Goal: Use online tool/utility: Utilize a website feature to perform a specific function

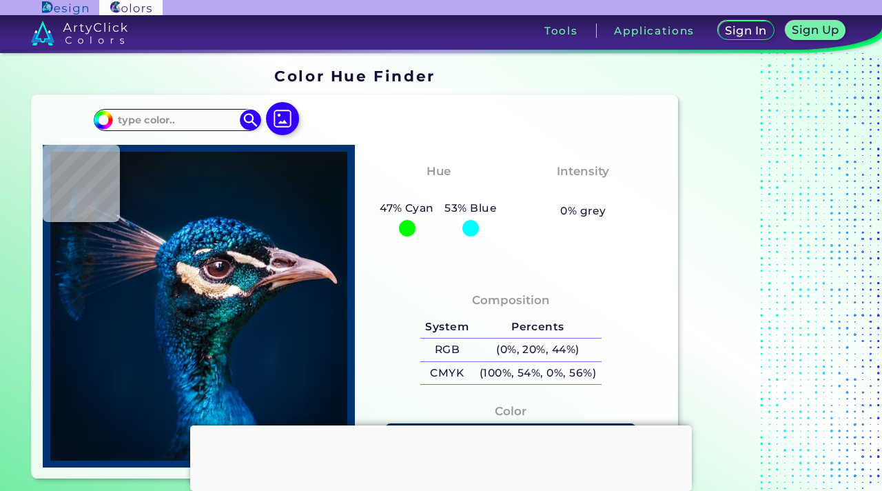
type input "#061420"
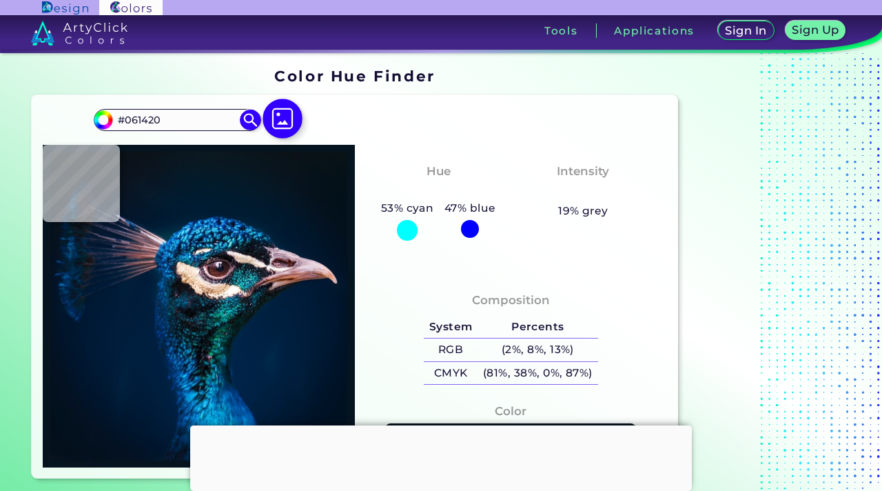
click at [290, 120] on img at bounding box center [283, 119] width 40 height 40
click at [0, 0] on input "file" at bounding box center [0, 0] width 0 height 0
type input "#091721"
type input "#081923"
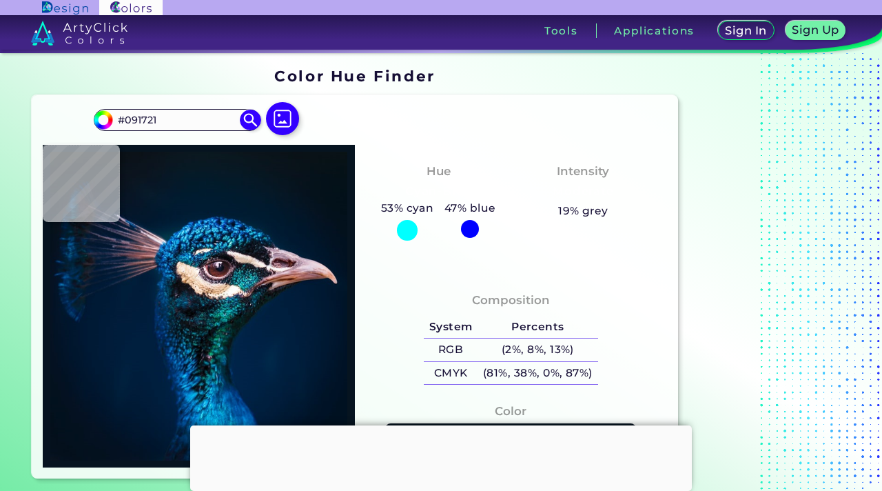
type input "#081923"
type input "#071822"
type input "#071623"
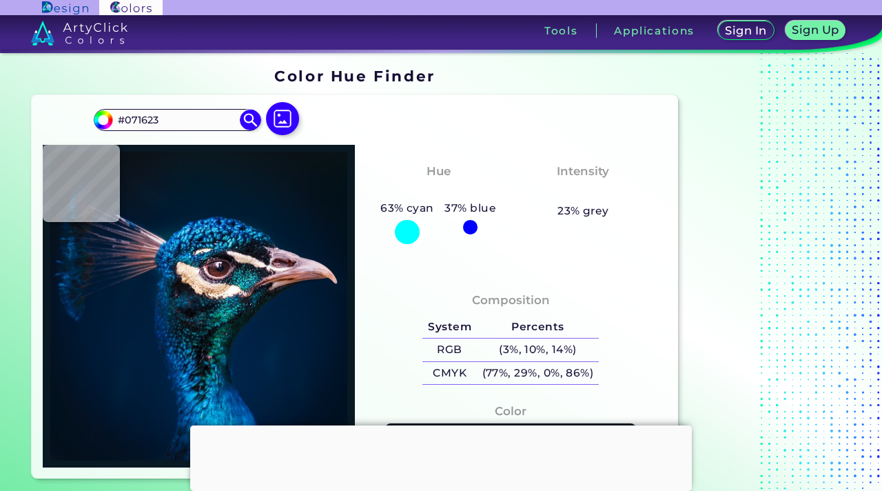
type input "#06121e"
type input "#06121E"
type input "#03111a"
type input "#03111A"
type input "#05121b"
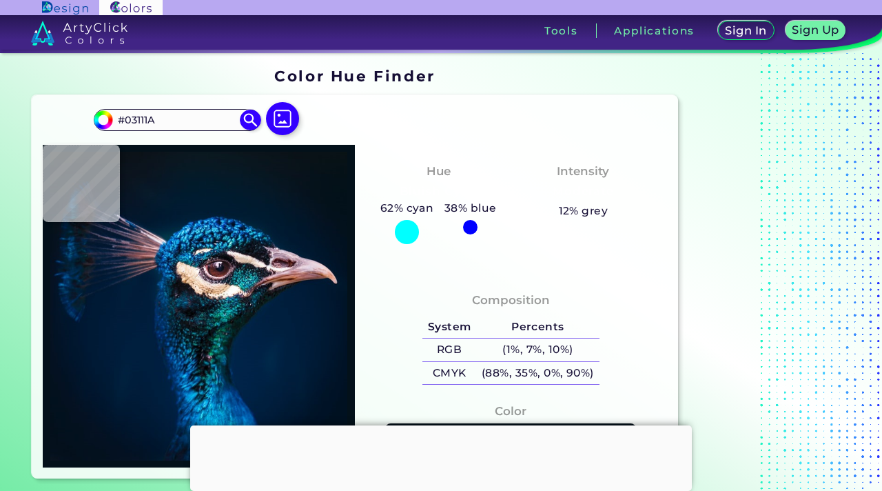
type input "#05121B"
type input "#06131c"
type input "#06131C"
type input "#09131d"
type input "#09131D"
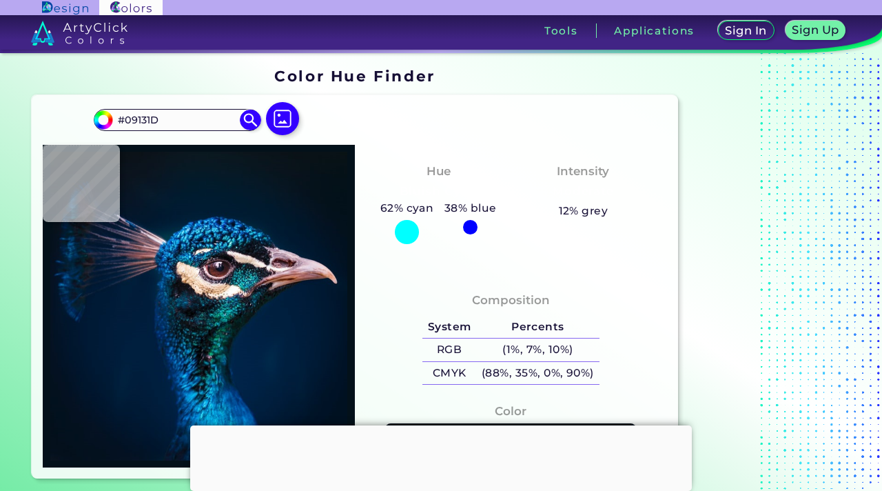
type input "#09131c"
type input "#09131C"
type input "#0a131a"
type input "#0A131A"
type input "#09131c"
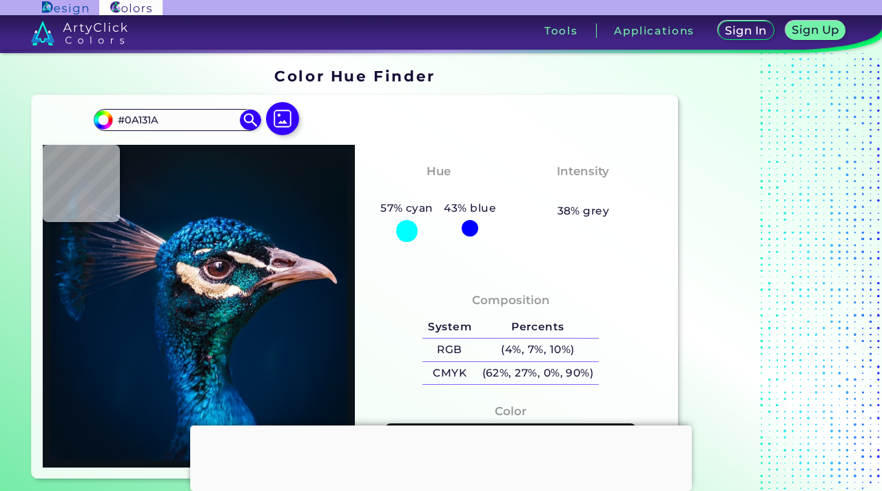
type input "#09131C"
type input "#09141a"
type input "#09141A"
type input "#09131a"
type input "#09131A"
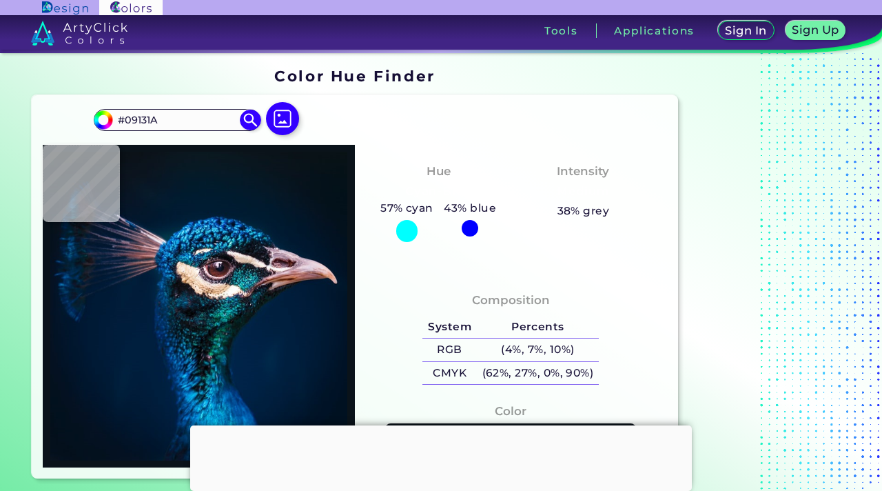
type input "#0a131a"
type input "#0A131A"
type input "#091219"
type input "#0a1117"
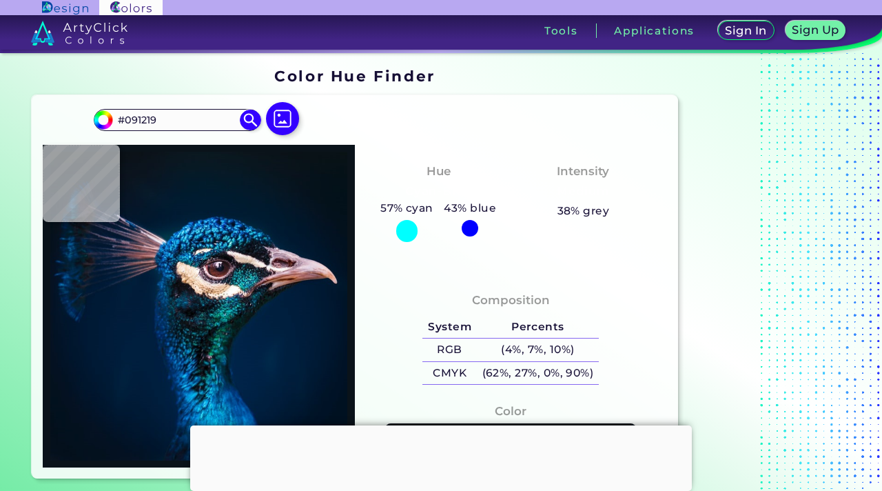
type input "#0A1117"
click at [285, 123] on img at bounding box center [283, 119] width 40 height 40
click at [0, 0] on input "file" at bounding box center [0, 0] width 0 height 0
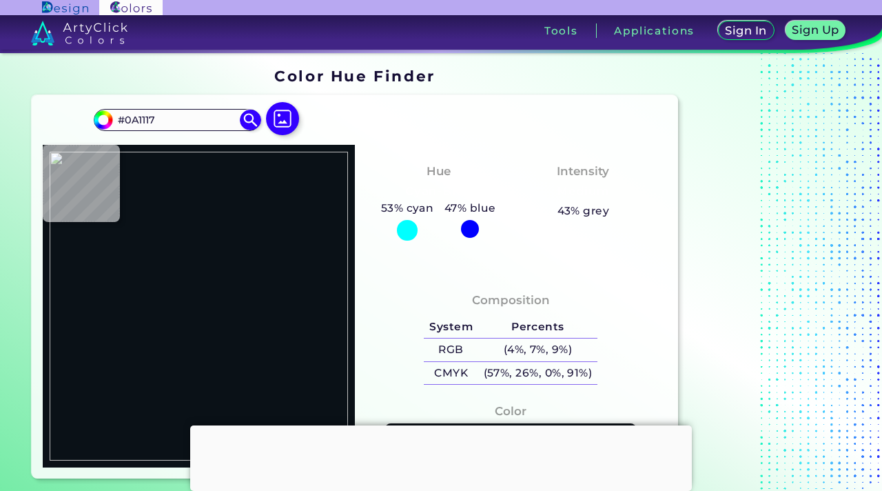
type input "#1e1e1e"
type input "#1E1E1E"
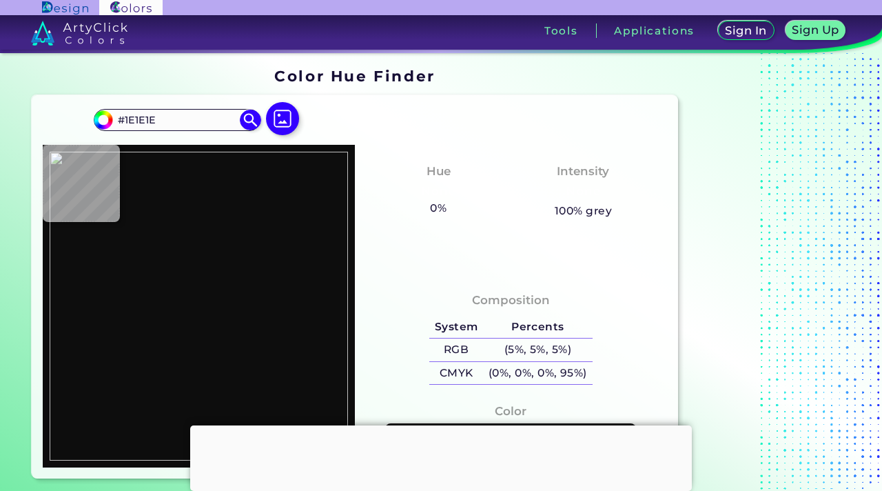
type input "#0d0d0d"
type input "#0D0D0D"
type input "#1e1e1e"
type input "#1E1E1E"
type input "#343434"
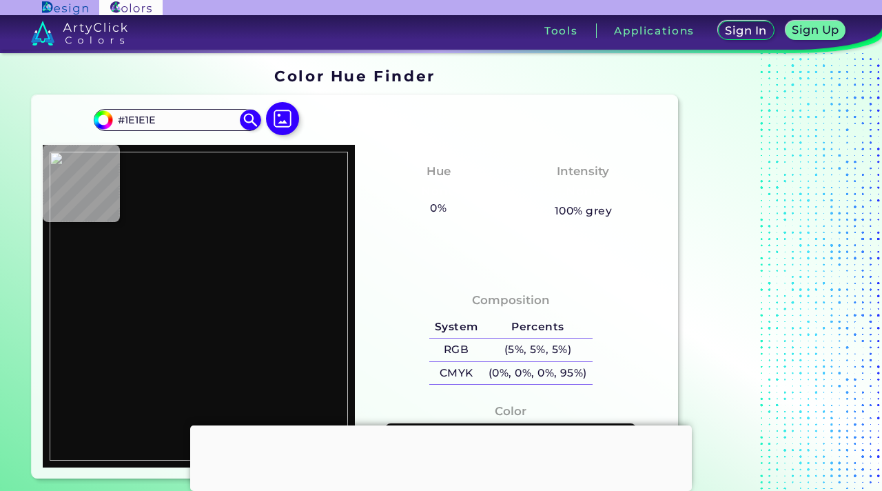
type input "#343434"
type input "#323639"
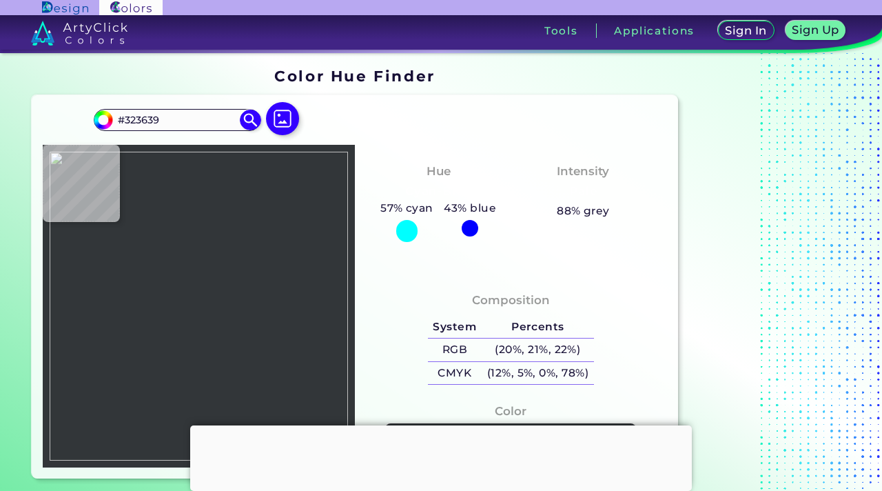
type input "#ffffff"
type input "#FFFFFF"
type input "#00447c"
type input "#00447C"
type input "#ffffff"
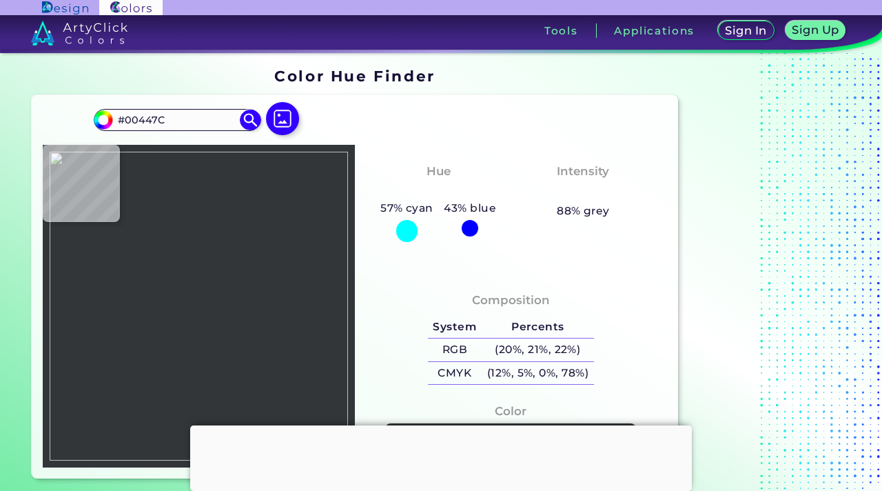
type input "#FFFFFF"
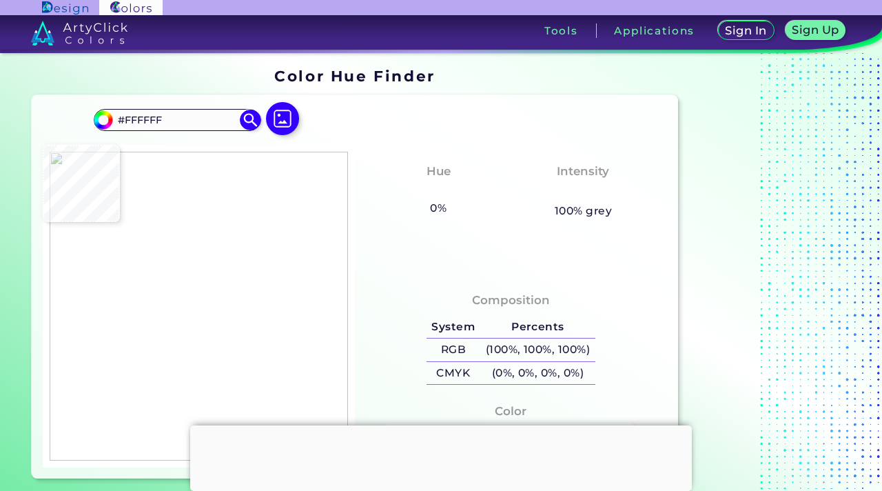
type input "#00447c"
type input "#00447C"
type input "#aeaf98"
type input "#AEAF98"
type input "#e7d3a2"
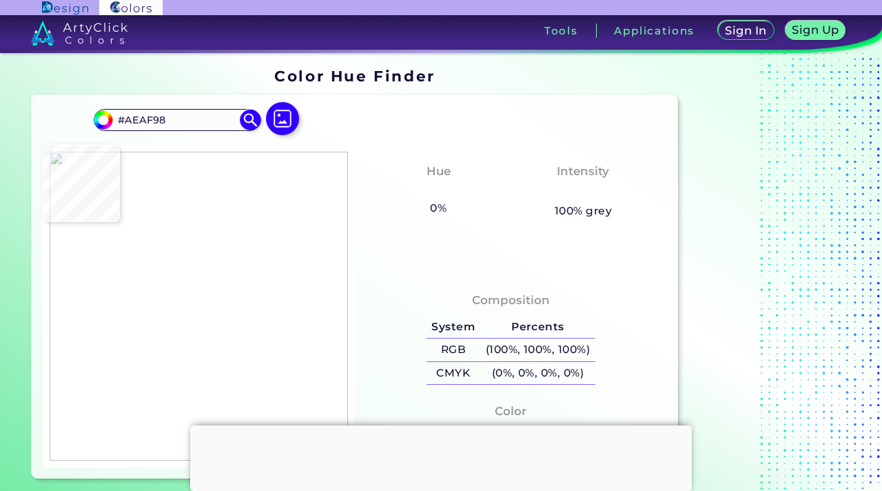
type input "#E7D3A2"
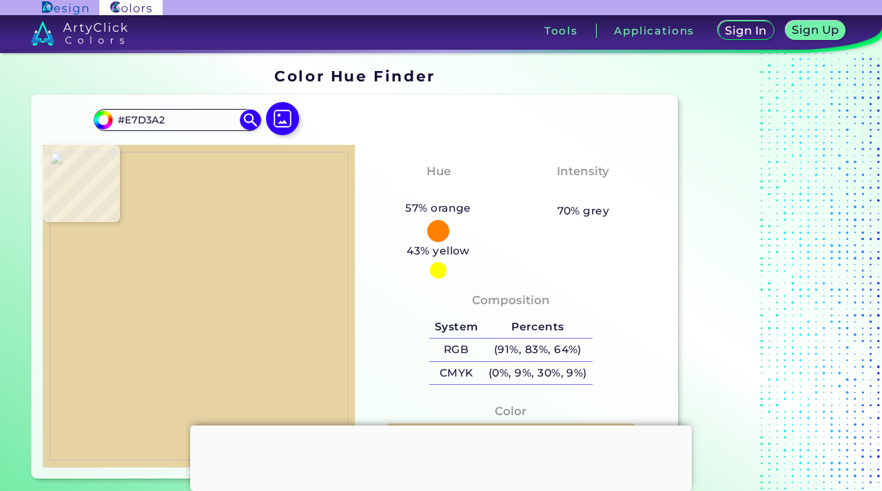
click at [177, 371] on img at bounding box center [199, 306] width 298 height 309
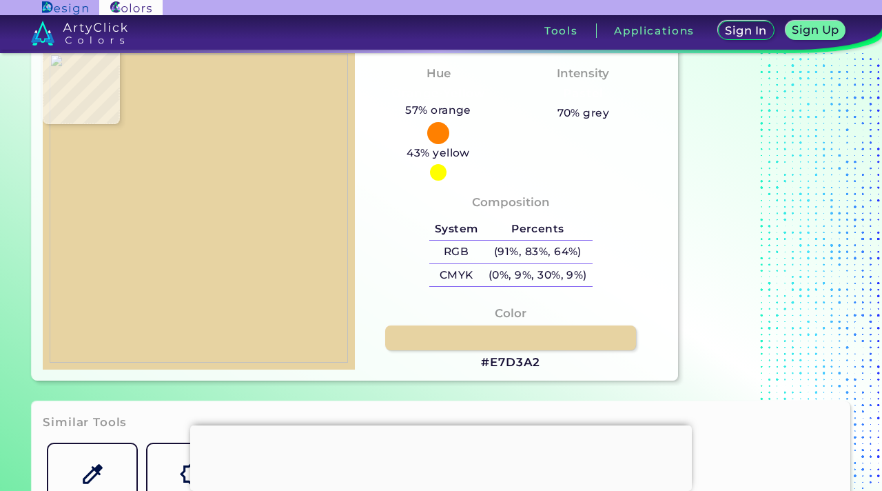
scroll to position [114, 0]
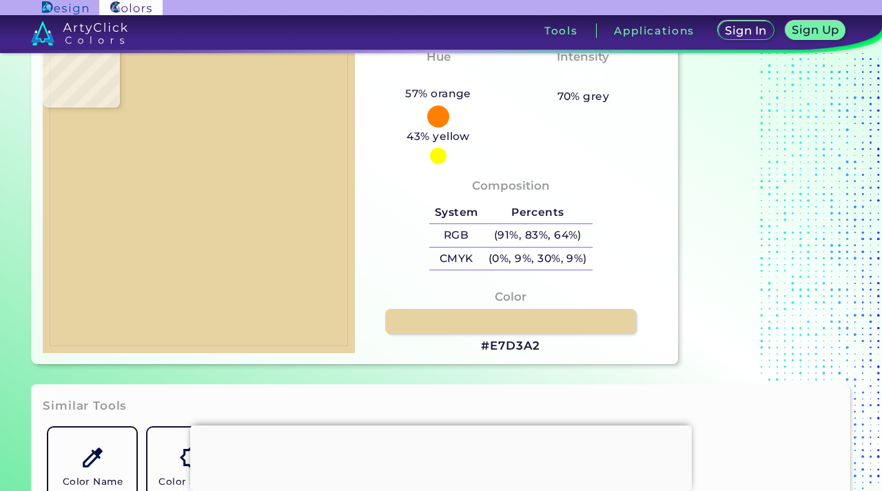
click at [267, 156] on img at bounding box center [199, 191] width 298 height 309
click at [260, 156] on img at bounding box center [199, 191] width 298 height 309
type input "#ffffff"
type input "#FFFFFF"
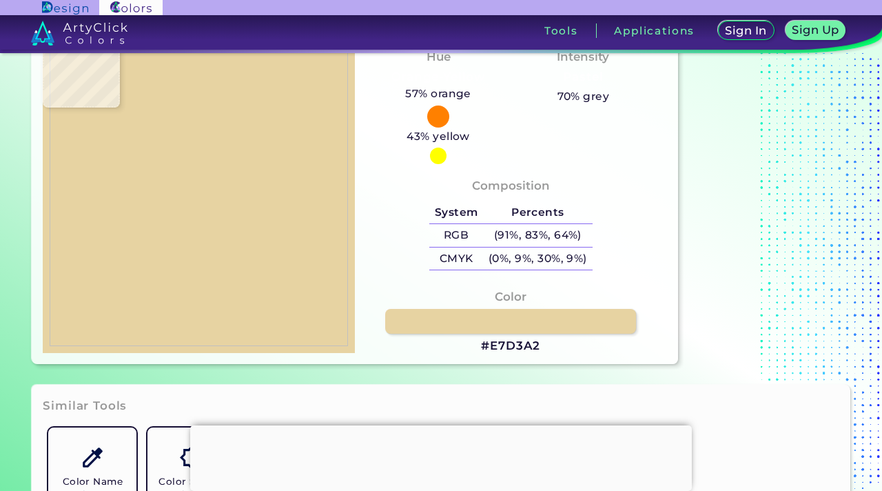
type input "#00447c"
type input "#00447C"
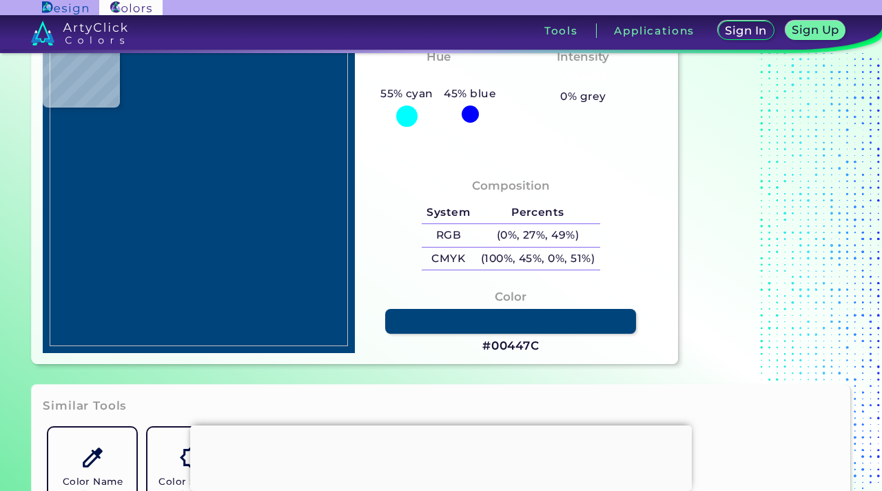
click at [267, 156] on img at bounding box center [199, 191] width 298 height 309
drag, startPoint x: 491, startPoint y: 347, endPoint x: 544, endPoint y: 348, distance: 52.4
click at [545, 348] on div "Color #00447C" at bounding box center [511, 321] width 290 height 81
copy h3 "00447C"
click at [296, 251] on img at bounding box center [199, 191] width 298 height 309
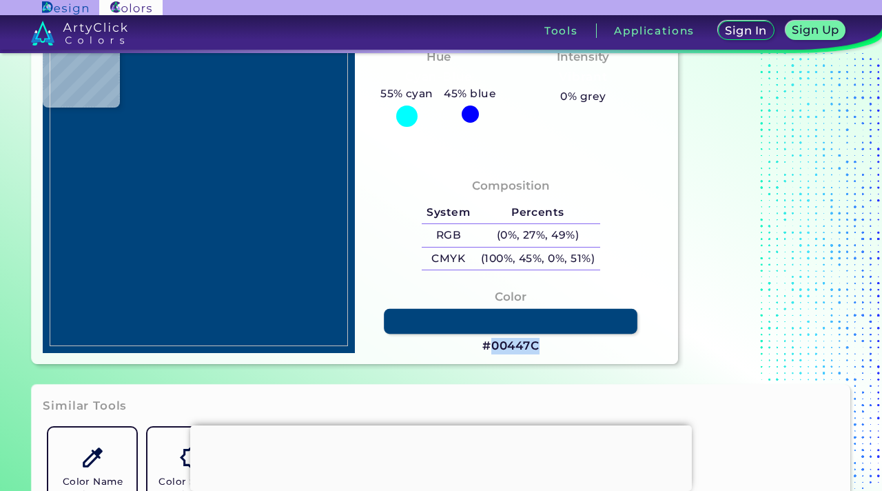
type input "#e7d3a2"
type input "#E7D3A2"
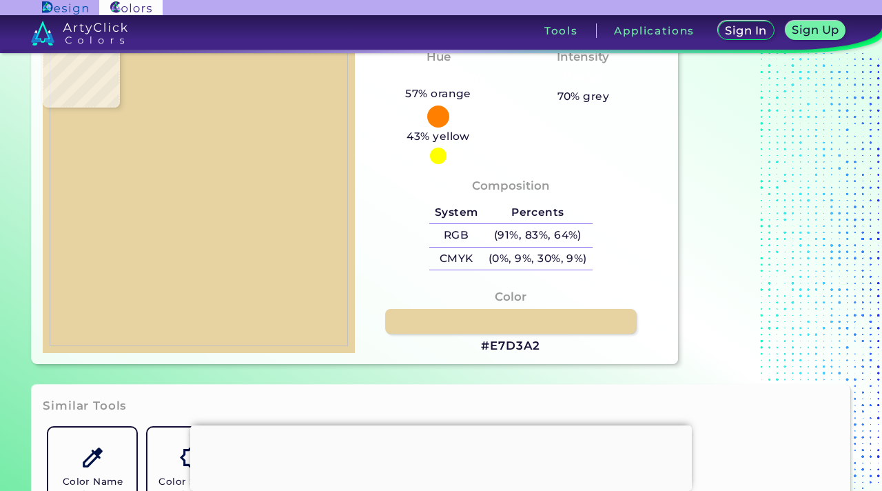
type input "#525659"
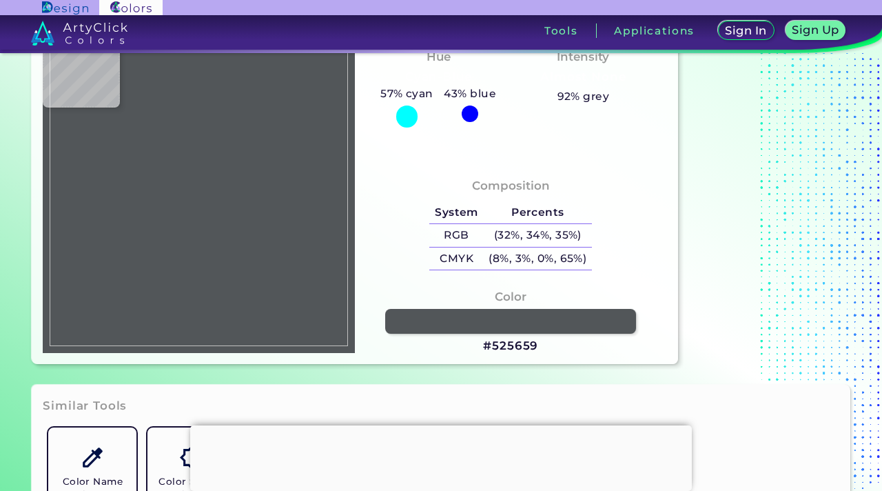
type input "#e7d3a2"
type input "#E7D3A2"
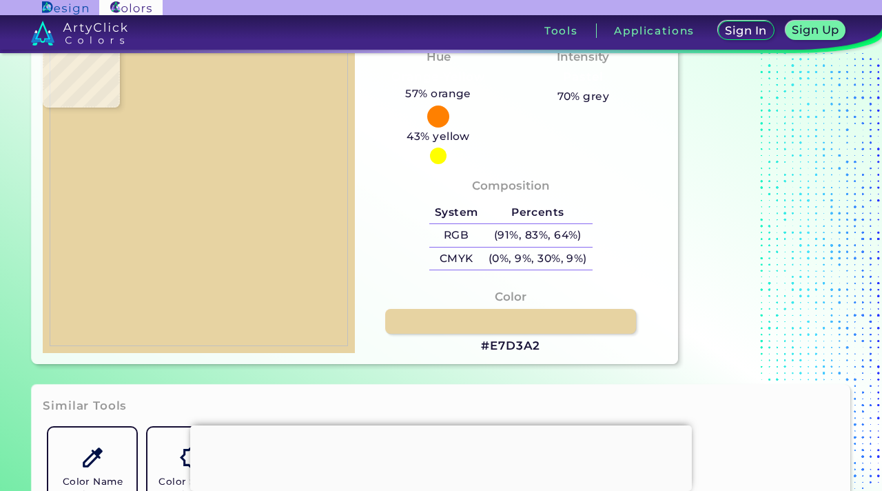
click at [311, 261] on img at bounding box center [199, 191] width 298 height 309
click at [278, 141] on img at bounding box center [199, 191] width 298 height 309
type input "#ffffff"
type input "#FFFFFF"
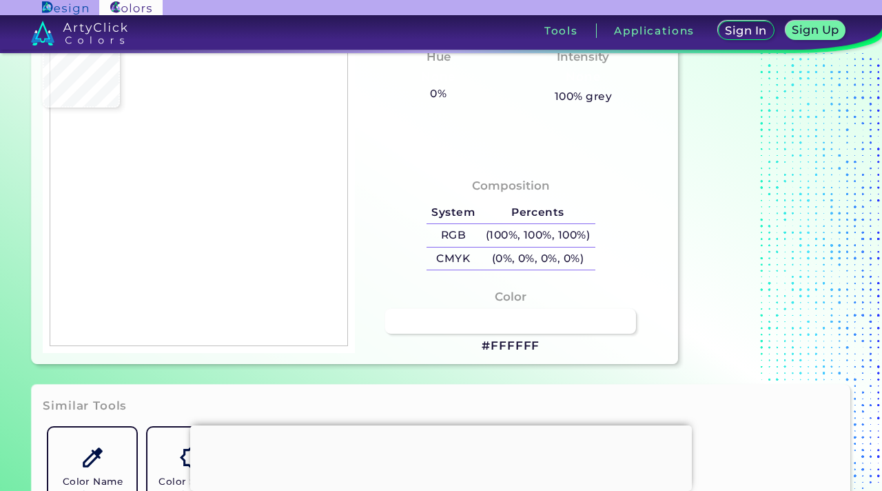
click at [278, 141] on img at bounding box center [199, 191] width 298 height 309
click at [280, 141] on img at bounding box center [199, 191] width 298 height 309
click at [276, 141] on img at bounding box center [199, 191] width 298 height 309
click at [277, 142] on img at bounding box center [199, 191] width 298 height 309
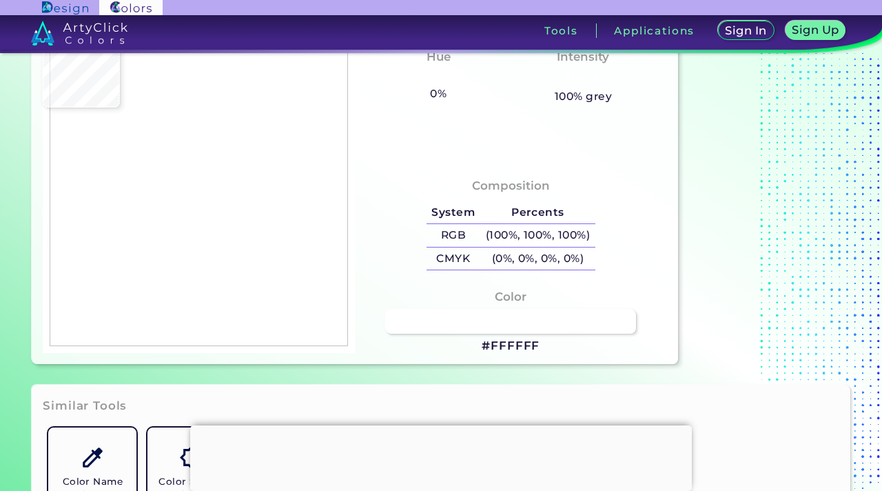
click at [292, 134] on img at bounding box center [199, 191] width 298 height 309
type input "#323639"
type input "#eaeaea"
type input "#EAEAEA"
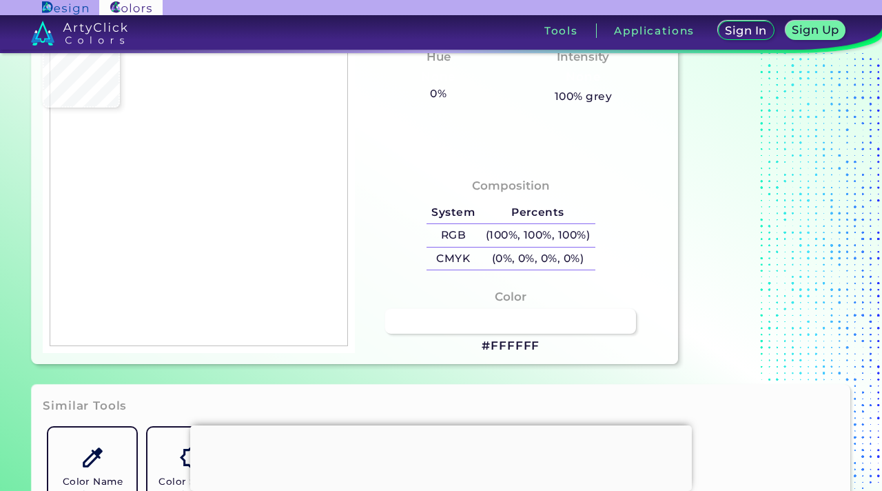
type input "#f9f9f9"
type input "#F9F9F9"
type input "#fefefe"
type input "#FEFEFE"
type input "#ffffff"
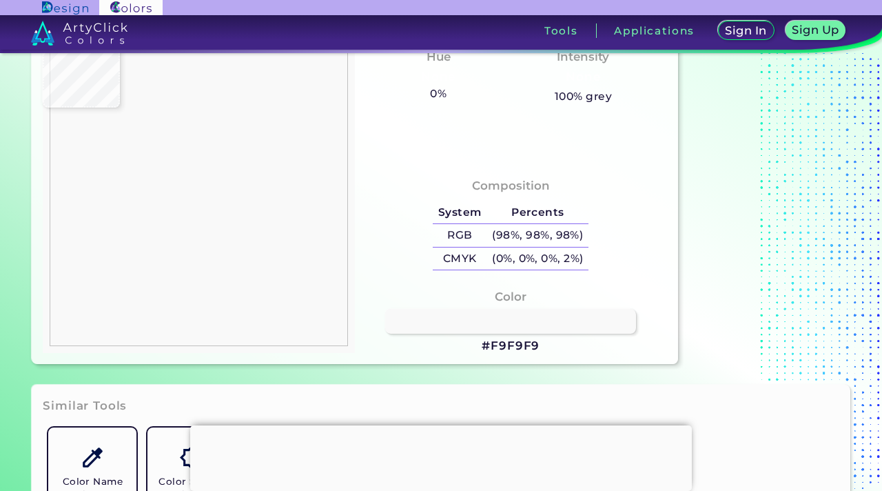
type input "#FFFFFF"
type input "#e7d3a2"
type input "#E7D3A2"
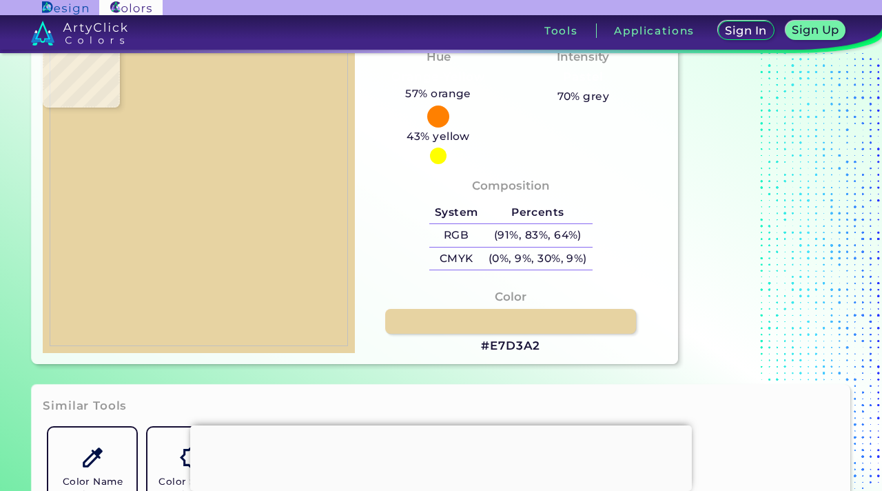
type input "#f7f1e3"
type input "#F7F1E3"
type input "#ffffff"
type input "#FFFFFF"
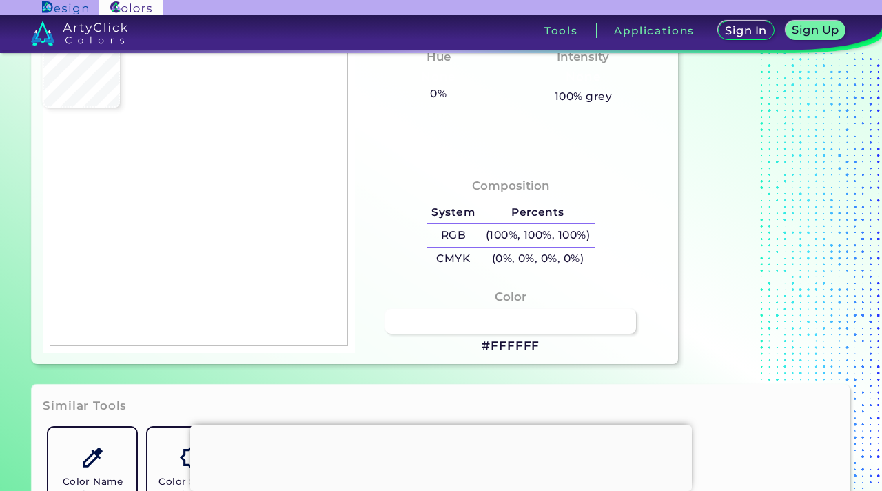
type input "#f7f1e3"
type input "#F7F1E3"
type input "#e7d3a2"
type input "#E7D3A2"
type input "#fdfdfd"
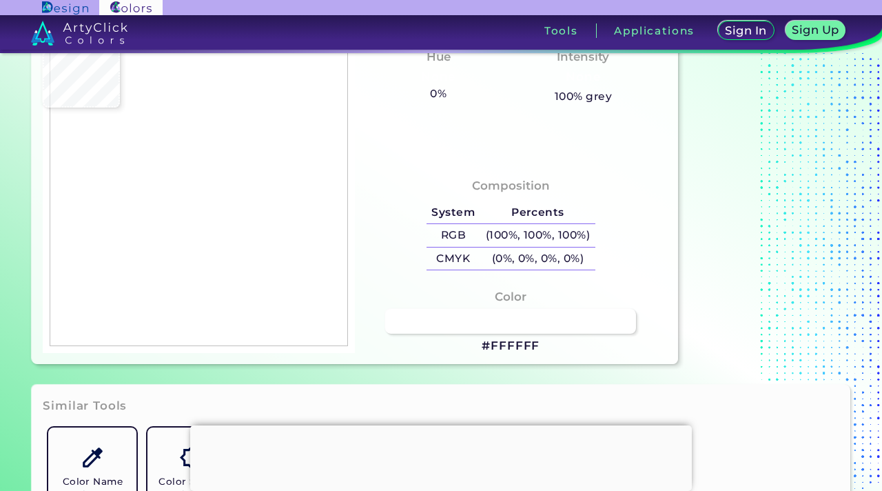
type input "#FDFDFD"
type input "#f9f9f9"
type input "#F9F9F9"
type input "#e6d2a1"
type input "#E6D2A1"
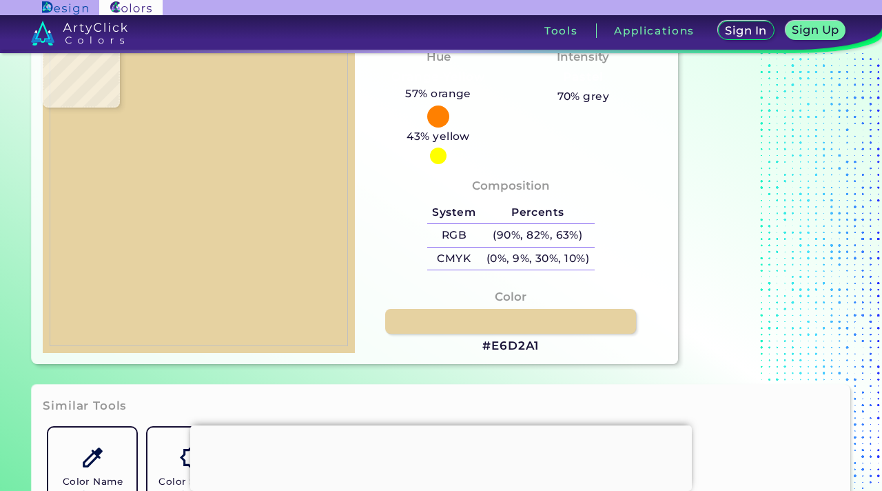
type input "#e2ce9e"
type input "#E2CE9E"
click at [276, 136] on img at bounding box center [199, 191] width 298 height 309
click at [501, 348] on h3 "#E2CE9E" at bounding box center [511, 346] width 58 height 17
